Goal: Task Accomplishment & Management: Complete application form

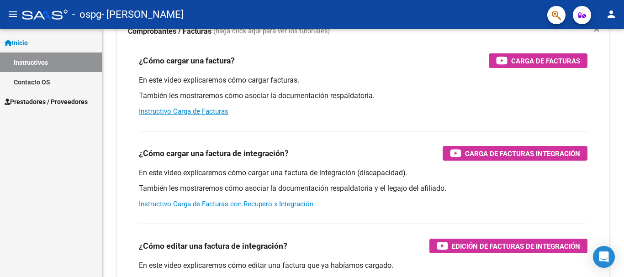
scroll to position [61, 0]
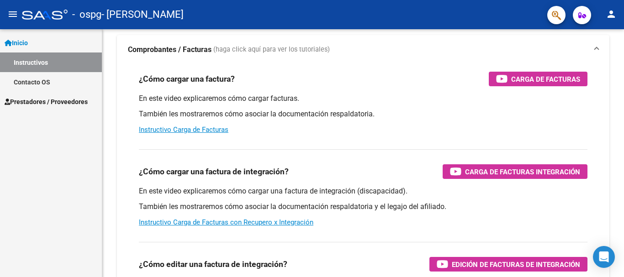
click at [37, 84] on link "Contacto OS" at bounding box center [51, 82] width 102 height 20
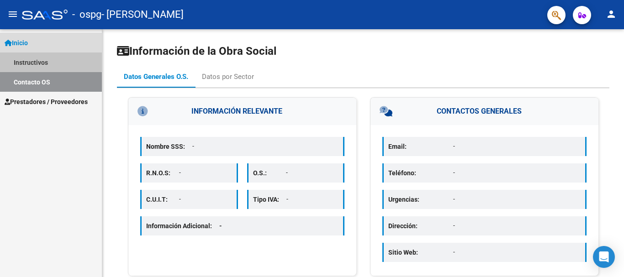
click at [50, 55] on link "Instructivos" at bounding box center [51, 63] width 102 height 20
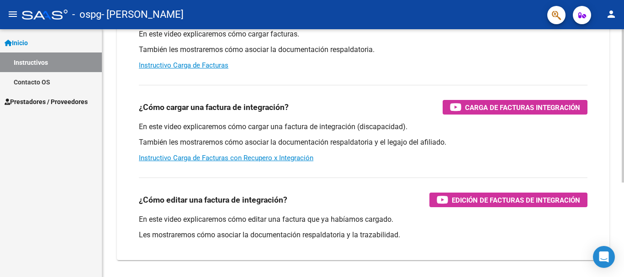
scroll to position [137, 0]
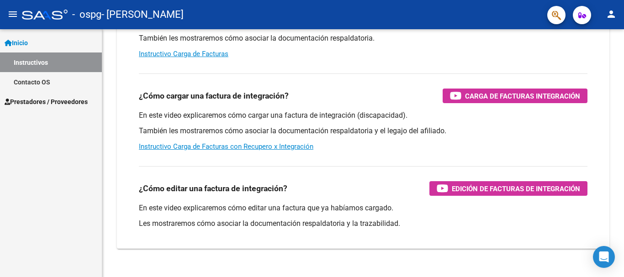
click at [74, 101] on span "Prestadores / Proveedores" at bounding box center [46, 102] width 83 height 10
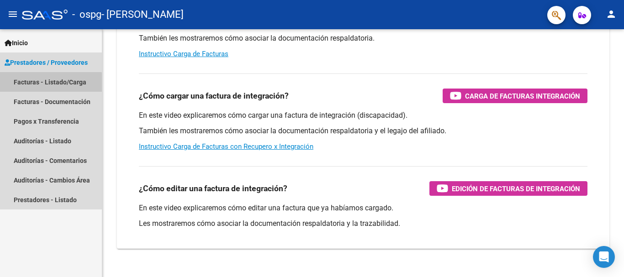
click at [46, 89] on link "Facturas - Listado/Carga" at bounding box center [51, 82] width 102 height 20
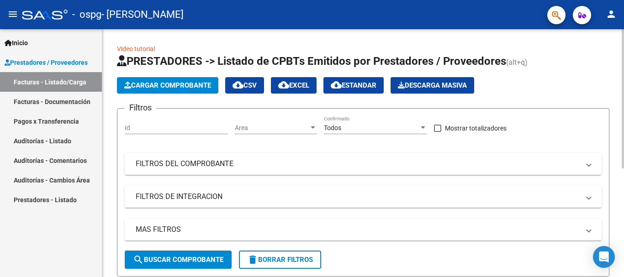
click at [131, 82] on span "Cargar Comprobante" at bounding box center [167, 85] width 87 height 8
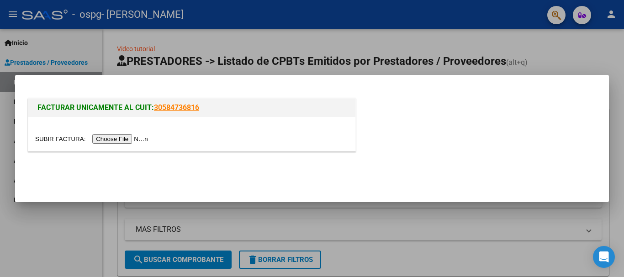
click at [113, 137] on input "file" at bounding box center [93, 139] width 116 height 10
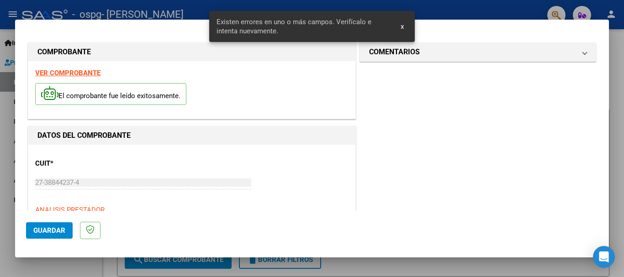
scroll to position [211, 0]
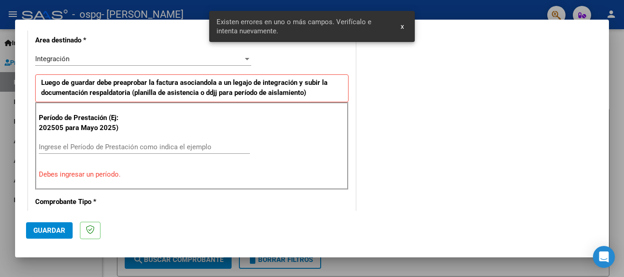
click at [131, 148] on input "Ingrese el Período de Prestación como indica el ejemplo" at bounding box center [144, 147] width 211 height 8
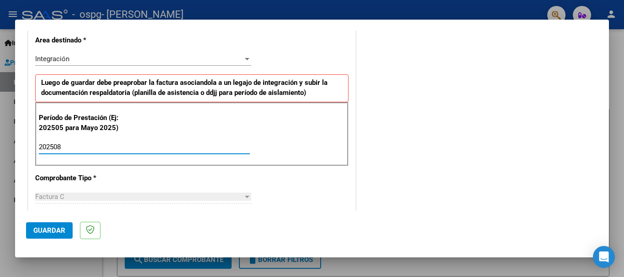
type input "202508"
click at [141, 171] on div "CUIT * 27-38844237-4 Ingresar CUIT ANALISIS PRESTADOR IBAÑEZ BRENDA ARCA Padrón…" at bounding box center [191, 278] width 327 height 688
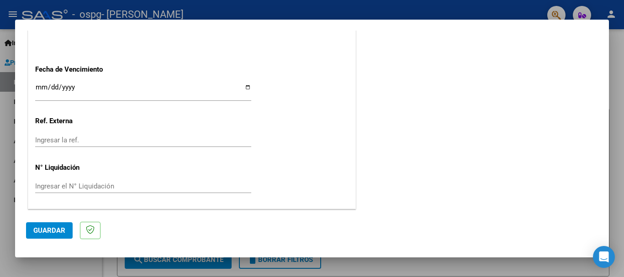
scroll to position [578, 0]
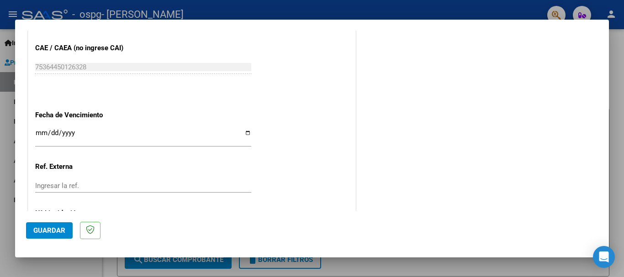
click at [247, 131] on input "Ingresar la fecha" at bounding box center [143, 136] width 216 height 15
type input "[DATE]"
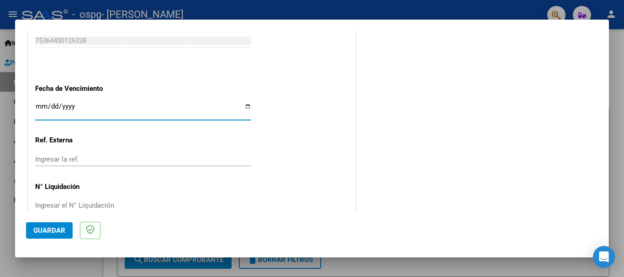
scroll to position [624, 0]
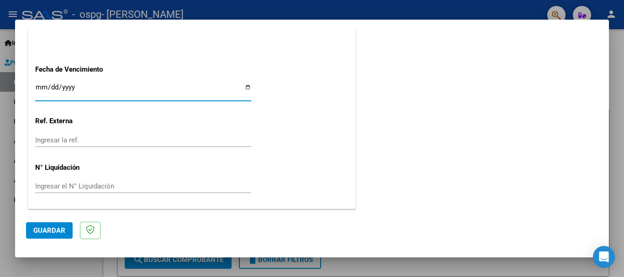
click at [60, 229] on span "Guardar" at bounding box center [49, 231] width 32 height 8
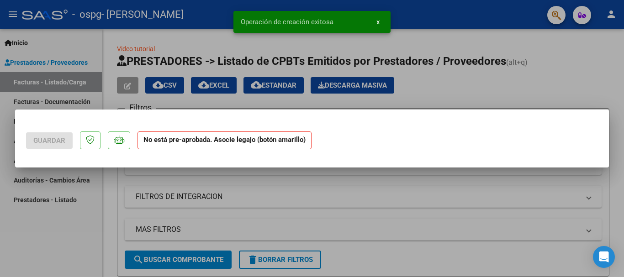
scroll to position [0, 0]
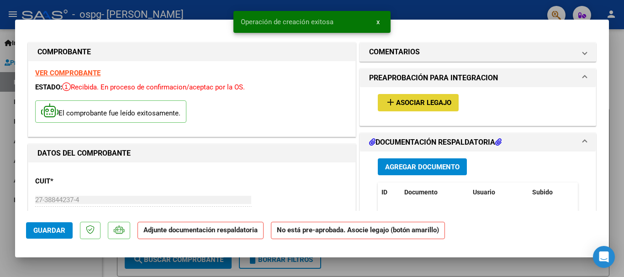
click at [400, 107] on span "Asociar Legajo" at bounding box center [423, 103] width 55 height 8
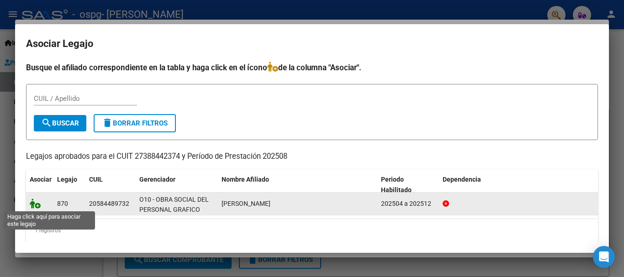
click at [36, 206] on icon at bounding box center [35, 204] width 11 height 10
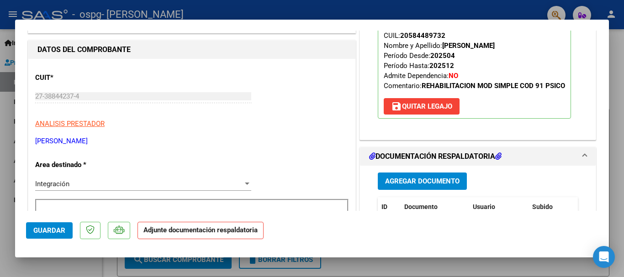
scroll to position [137, 0]
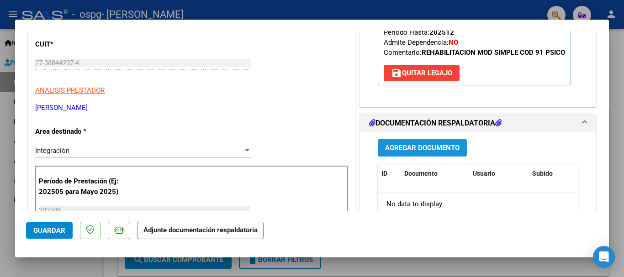
click at [393, 147] on span "Agregar Documento" at bounding box center [422, 148] width 75 height 8
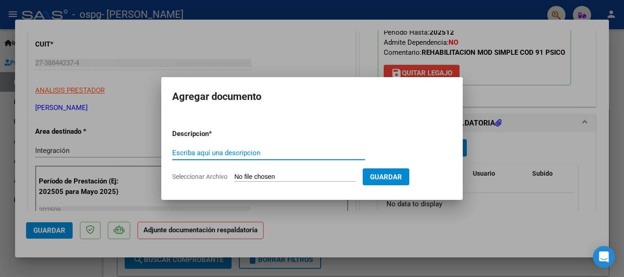
click at [400, 181] on span "Guardar" at bounding box center [386, 177] width 32 height 8
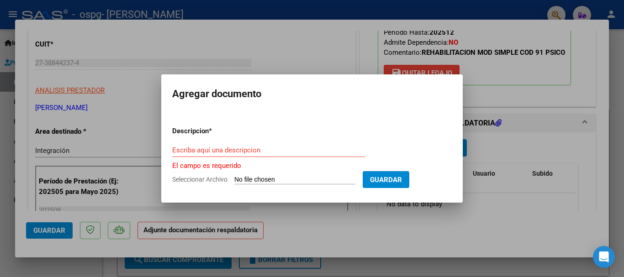
drag, startPoint x: 400, startPoint y: 181, endPoint x: 315, endPoint y: 142, distance: 94.3
click at [315, 142] on form "Descripcion * Escriba aquí una descripcion El campo es requerido Seleccionar Ar…" at bounding box center [312, 155] width 280 height 73
drag, startPoint x: 313, startPoint y: 141, endPoint x: 309, endPoint y: 153, distance: 12.9
click at [309, 146] on form "Descripcion * Escriba aquí una descripcion El campo es requerido Seleccionar Ar…" at bounding box center [312, 155] width 280 height 73
drag, startPoint x: 309, startPoint y: 155, endPoint x: 294, endPoint y: 168, distance: 19.7
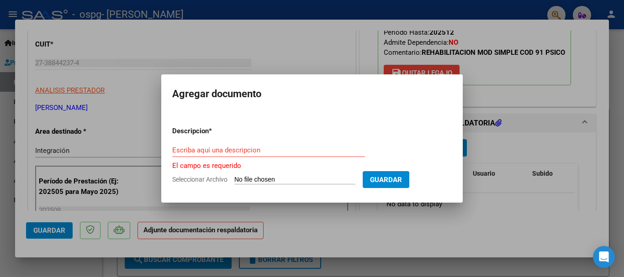
click at [308, 155] on div "Escriba aquí una descripcion" at bounding box center [268, 151] width 193 height 14
click at [279, 180] on input "Seleccionar Archivo" at bounding box center [295, 180] width 121 height 9
type input "C:\fakepath\Asistencia-Pellegrini-Agosto25.pdf"
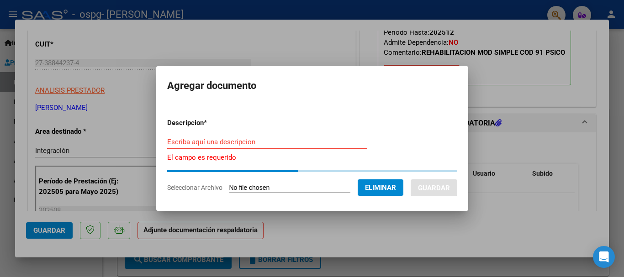
click at [239, 141] on input "Escriba aquí una descripcion" at bounding box center [267, 142] width 200 height 8
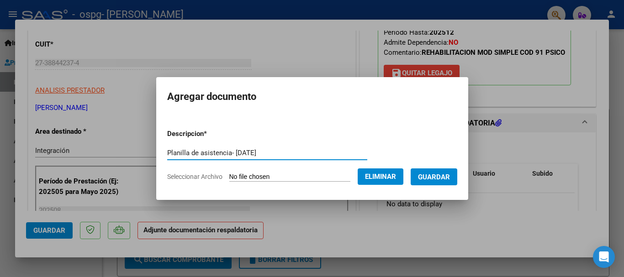
type input "Planilla de asistencia- Agosto 25"
click at [429, 179] on span "Guardar" at bounding box center [434, 177] width 32 height 8
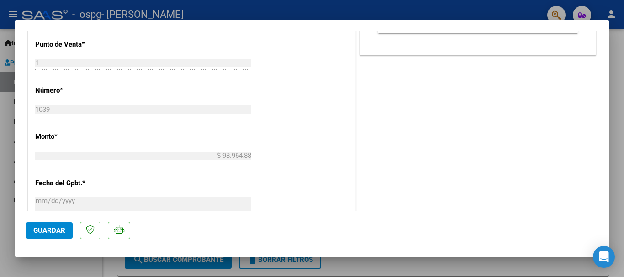
scroll to position [457, 0]
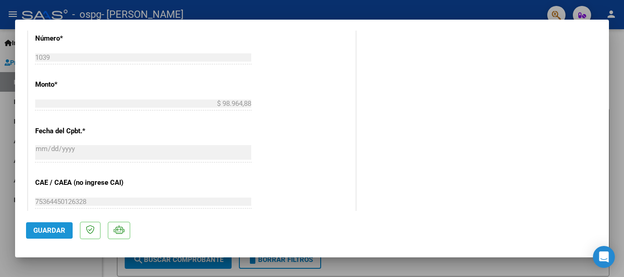
click at [40, 230] on span "Guardar" at bounding box center [49, 231] width 32 height 8
type input "$ 0,00"
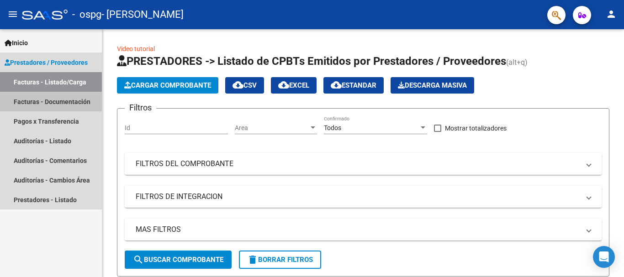
click at [40, 106] on link "Facturas - Documentación" at bounding box center [51, 102] width 102 height 20
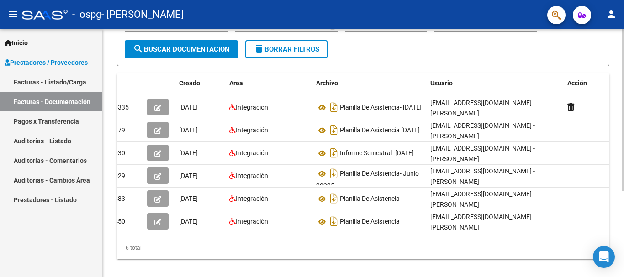
scroll to position [133, 0]
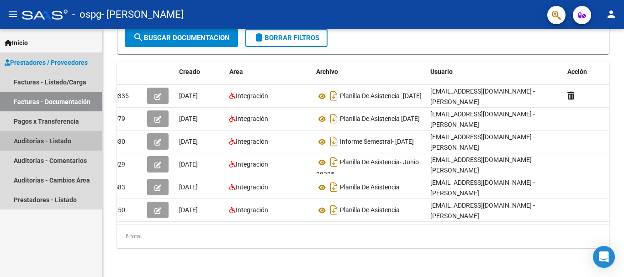
click at [50, 133] on link "Auditorías - Listado" at bounding box center [51, 141] width 102 height 20
click at [49, 128] on link "Pagos x Transferencia" at bounding box center [51, 122] width 102 height 20
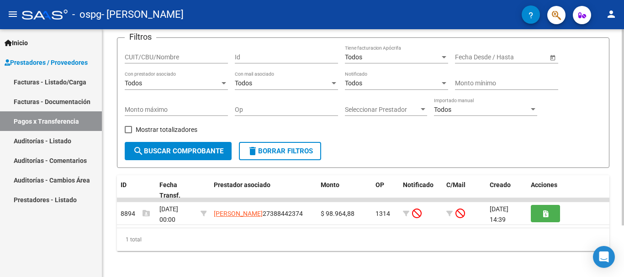
scroll to position [65, 0]
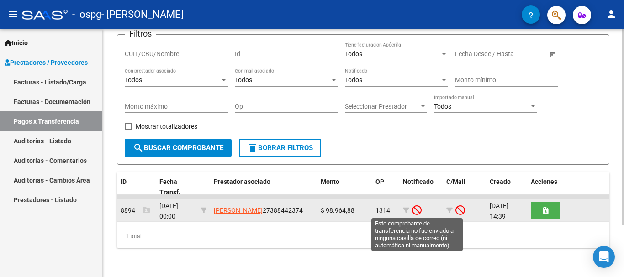
click at [421, 205] on icon at bounding box center [417, 210] width 10 height 10
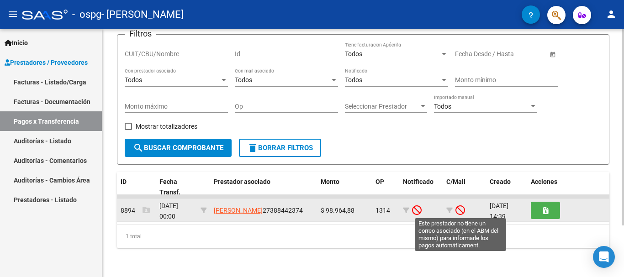
click at [459, 211] on icon at bounding box center [461, 210] width 10 height 10
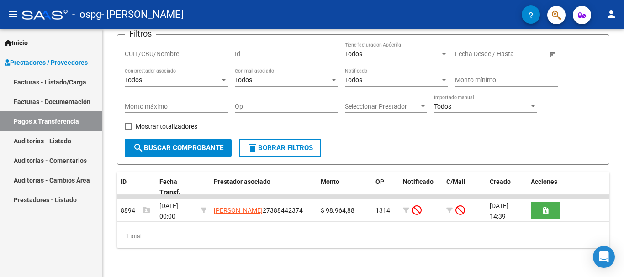
click at [58, 69] on link "Prestadores / Proveedores" at bounding box center [51, 63] width 102 height 20
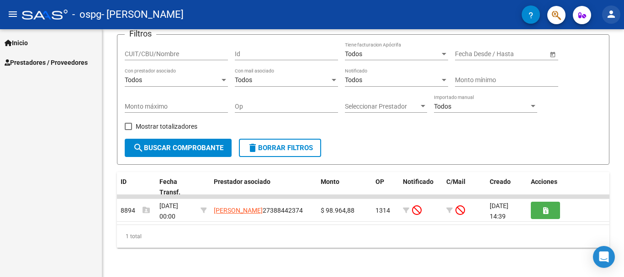
click at [606, 16] on button "person" at bounding box center [612, 14] width 18 height 18
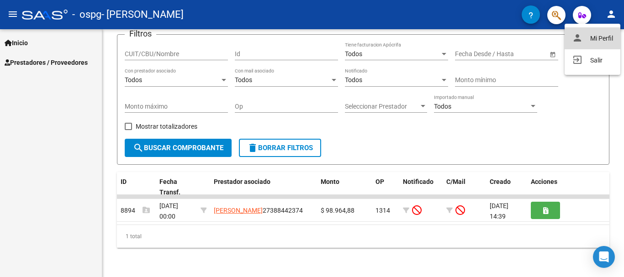
click at [597, 33] on button "person Mi Perfil" at bounding box center [593, 38] width 56 height 22
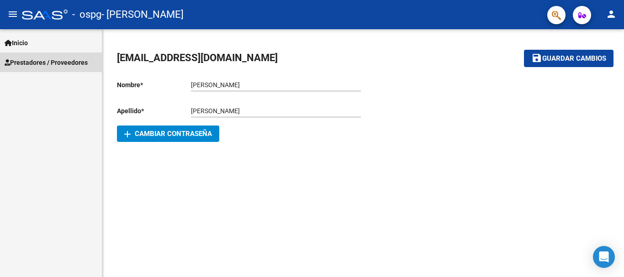
click at [36, 63] on span "Prestadores / Proveedores" at bounding box center [46, 63] width 83 height 10
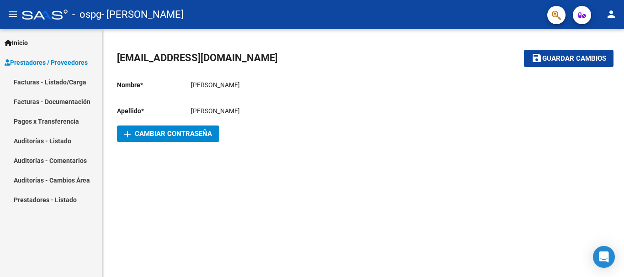
click at [54, 118] on link "Pagos x Transferencia" at bounding box center [51, 122] width 102 height 20
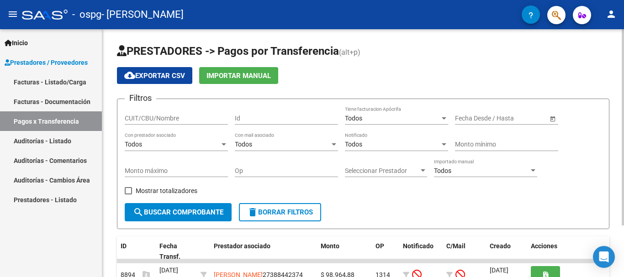
scroll to position [65, 0]
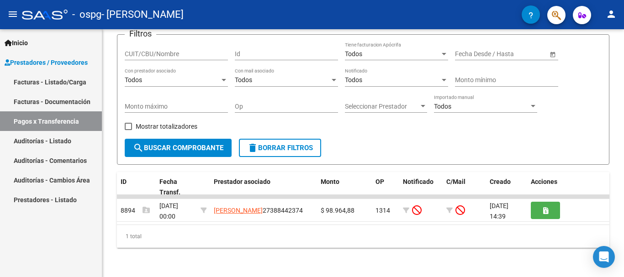
click at [62, 96] on link "Facturas - Documentación" at bounding box center [51, 102] width 102 height 20
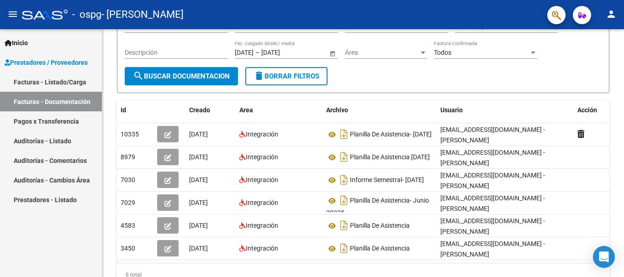
click at [77, 80] on link "Facturas - Listado/Carga" at bounding box center [51, 82] width 102 height 20
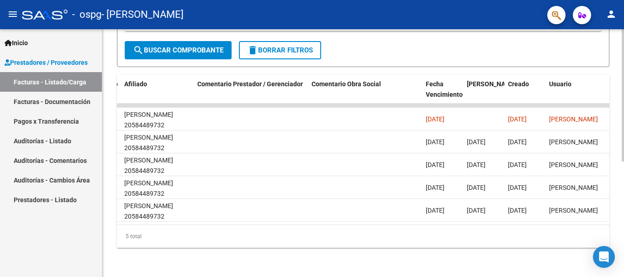
scroll to position [0, 1434]
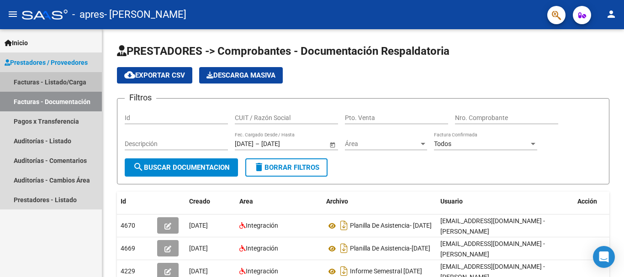
click at [47, 78] on link "Facturas - Listado/Carga" at bounding box center [51, 82] width 102 height 20
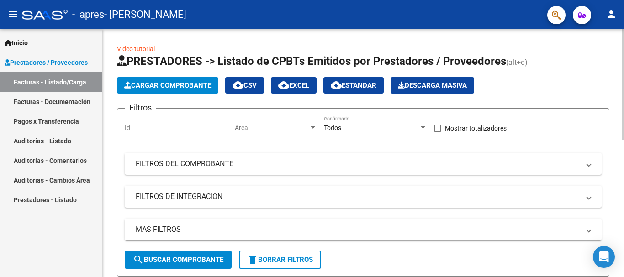
click at [163, 80] on button "Cargar Comprobante" at bounding box center [167, 85] width 101 height 16
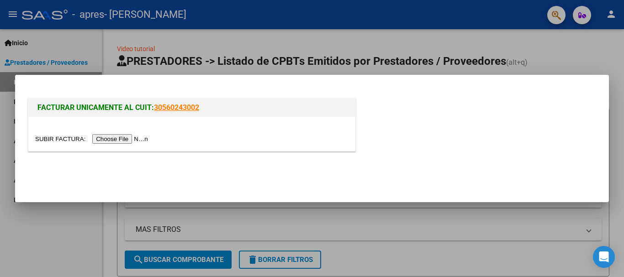
click at [126, 144] on input "file" at bounding box center [93, 139] width 116 height 10
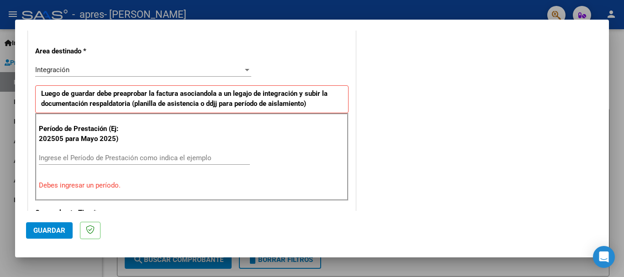
scroll to position [229, 0]
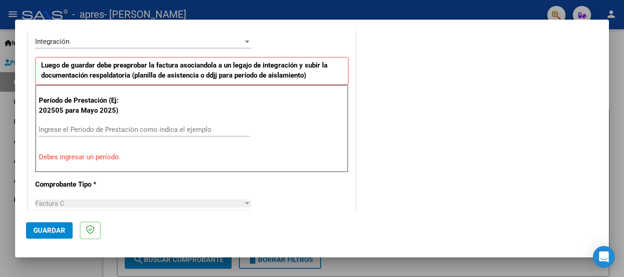
click at [159, 129] on input "Ingrese el Período de Prestación como indica el ejemplo" at bounding box center [144, 130] width 211 height 8
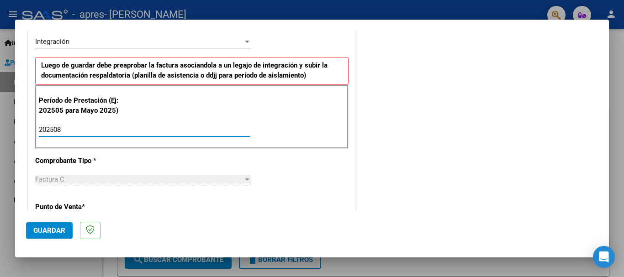
type input "202508"
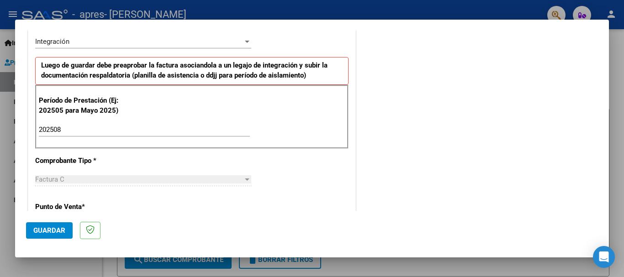
click at [129, 183] on div "Factura C" at bounding box center [139, 180] width 208 height 8
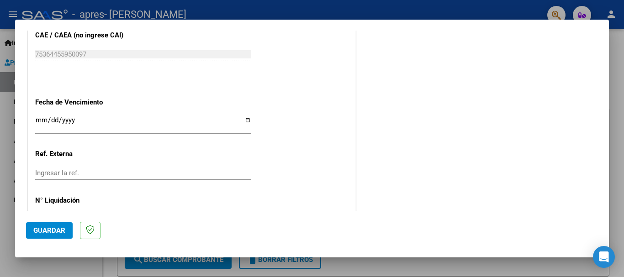
scroll to position [594, 0]
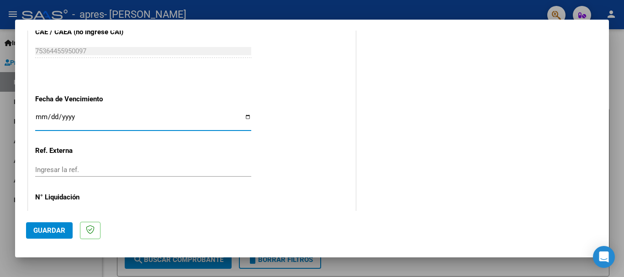
click at [246, 116] on input "Ingresar la fecha" at bounding box center [143, 120] width 216 height 15
type input "[DATE]"
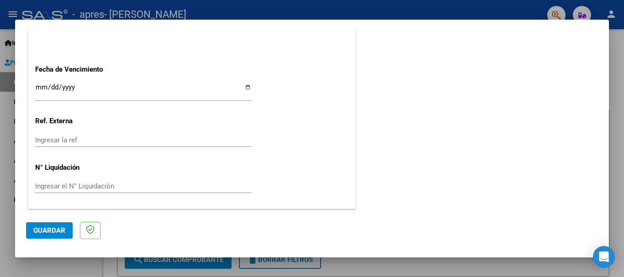
scroll to position [533, 0]
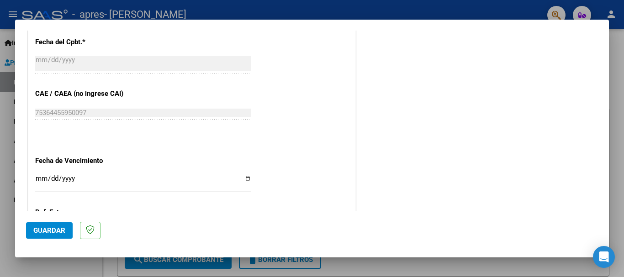
click at [43, 239] on mat-dialog-actions "Guardar" at bounding box center [312, 229] width 572 height 36
click at [53, 225] on button "Guardar" at bounding box center [49, 231] width 47 height 16
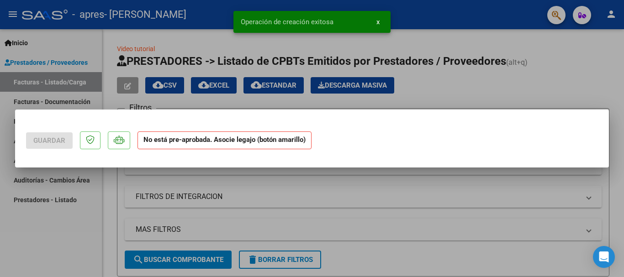
scroll to position [0, 0]
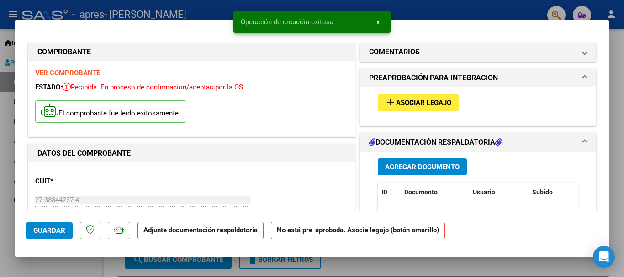
click at [421, 98] on button "add Asociar Legajo" at bounding box center [418, 102] width 81 height 17
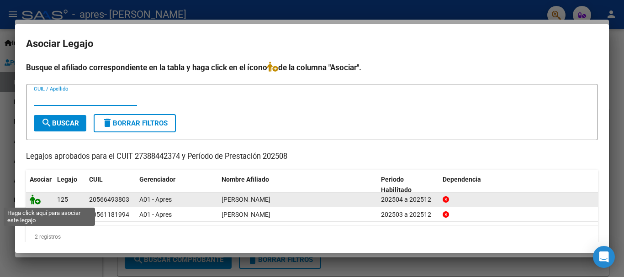
click at [37, 202] on icon at bounding box center [35, 200] width 11 height 10
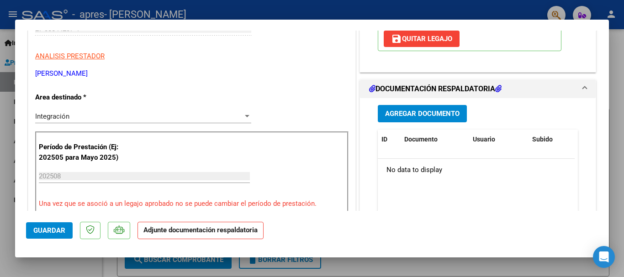
scroll to position [183, 0]
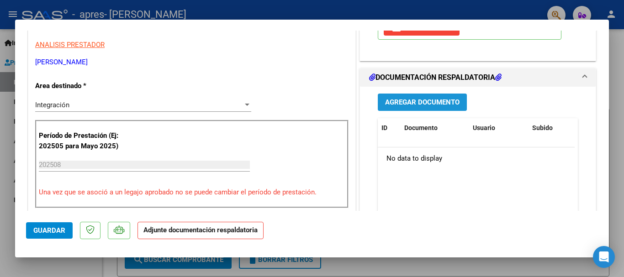
click at [402, 108] on button "Agregar Documento" at bounding box center [422, 102] width 89 height 17
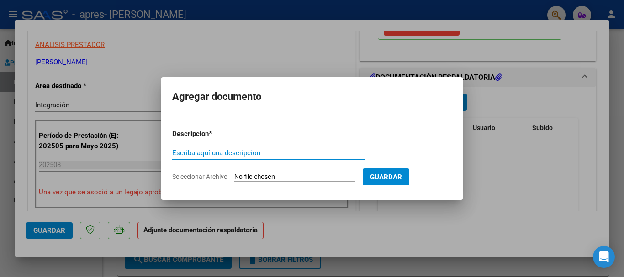
click at [313, 154] on input "Escriba aquí una descripcion" at bounding box center [268, 153] width 193 height 8
click at [186, 153] on input "Escriba aquí una descripcion" at bounding box center [268, 153] width 193 height 8
type input "Planilla de Asistencia"
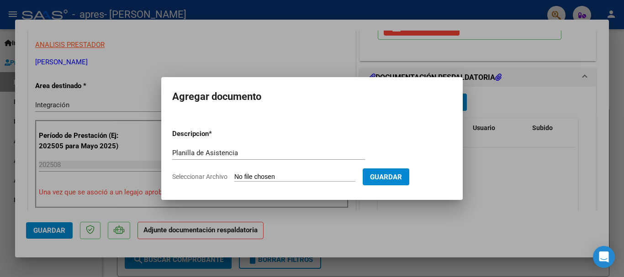
click at [318, 173] on input "Seleccionar Archivo" at bounding box center [295, 177] width 121 height 9
type input "C:\fakepath\Espejo-ASISTENCIA-[DATE].pdf"
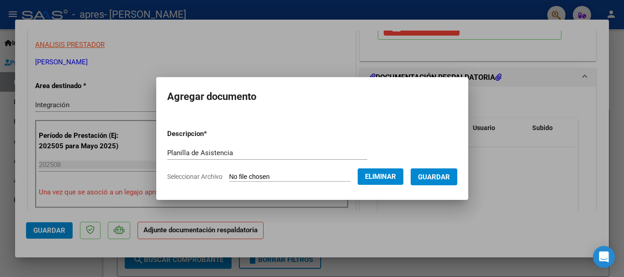
click at [450, 176] on span "Guardar" at bounding box center [434, 177] width 32 height 8
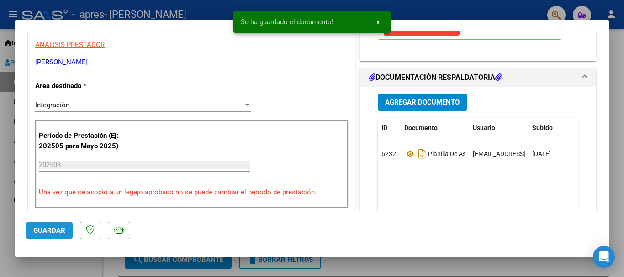
click at [44, 229] on span "Guardar" at bounding box center [49, 231] width 32 height 8
type input "$ 0,00"
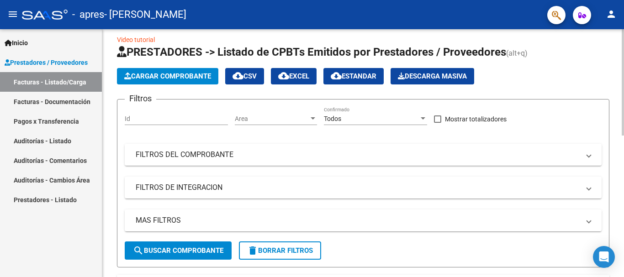
scroll to position [0, 0]
